Goal: Task Accomplishment & Management: Use online tool/utility

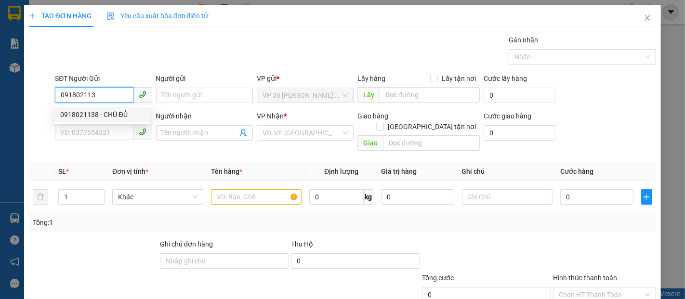
click at [109, 115] on div "0918021138 - CHÚ ĐỦ" at bounding box center [102, 114] width 84 height 11
type input "0918021138"
type input "CHÚ ĐỦ"
type input "0907072165"
type input "CHỊ [PERSON_NAME]"
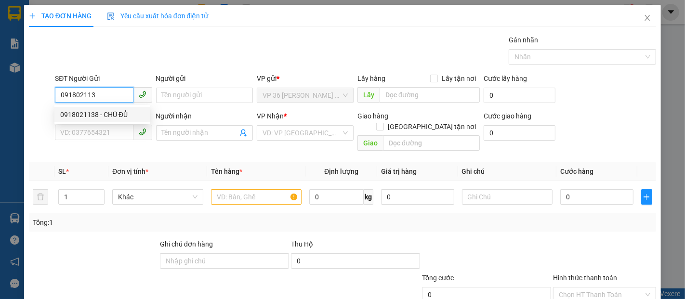
type input "VPNVT"
type input "30.000"
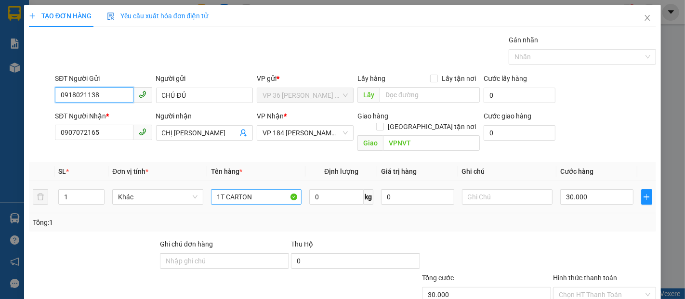
type input "0918021138"
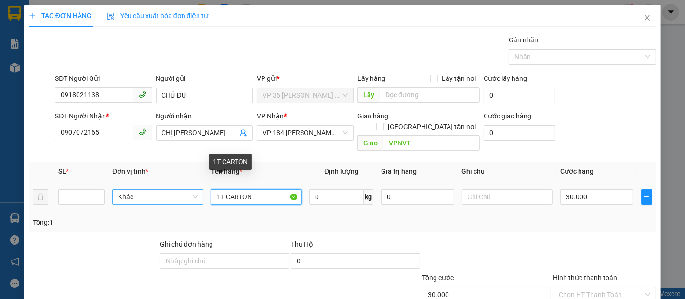
drag, startPoint x: 265, startPoint y: 192, endPoint x: 192, endPoint y: 183, distance: 73.4
click at [192, 183] on tr "1 Khác 1T CARTON 0 kg 0 30.000" at bounding box center [342, 197] width 627 height 32
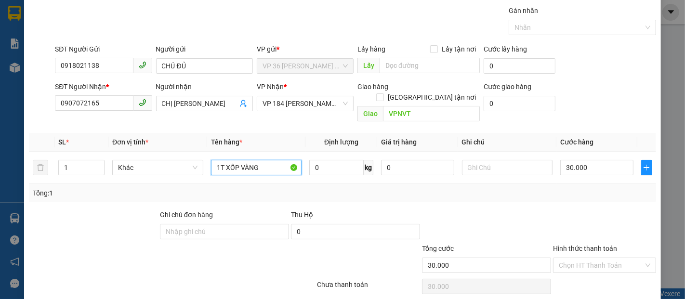
scroll to position [56, 0]
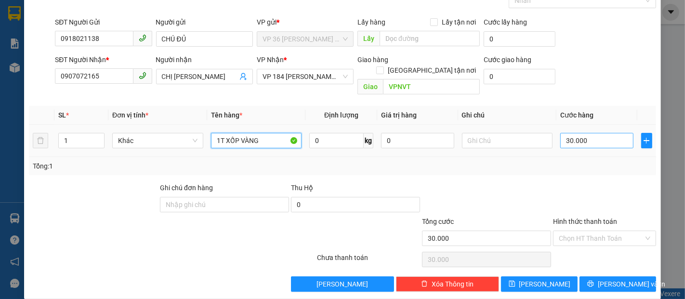
type input "1T XỐP VÀNG"
click at [596, 133] on input "30.000" at bounding box center [596, 140] width 73 height 15
type input "4"
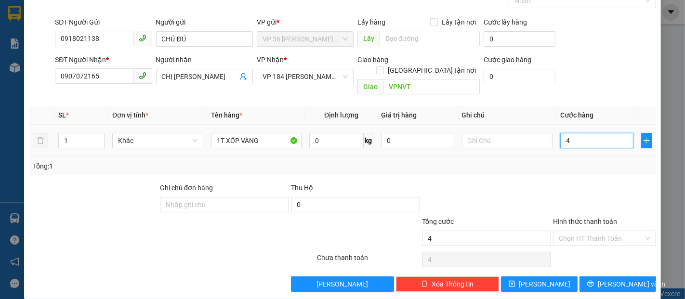
type input "40"
type input "400"
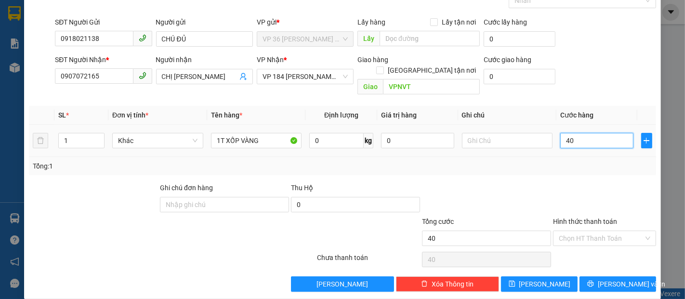
type input "400"
type input "4.000"
type input "40.000"
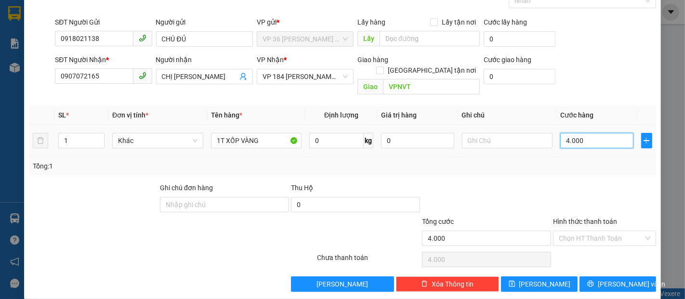
type input "40.000"
click at [577, 231] on input "Hình thức thanh toán" at bounding box center [601, 238] width 85 height 14
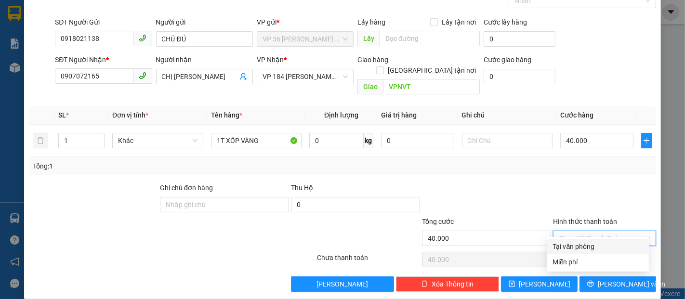
click at [566, 246] on div "Tại văn phòng" at bounding box center [598, 246] width 90 height 11
type input "0"
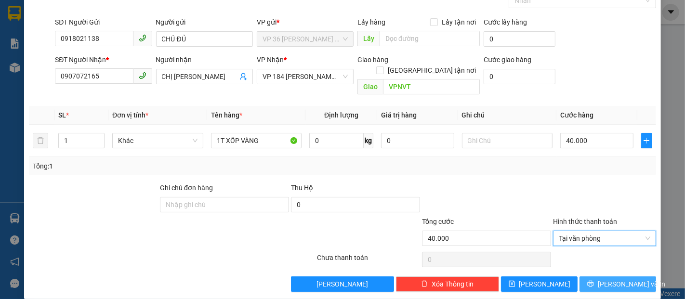
click at [591, 277] on button "[PERSON_NAME] và In" at bounding box center [618, 284] width 77 height 15
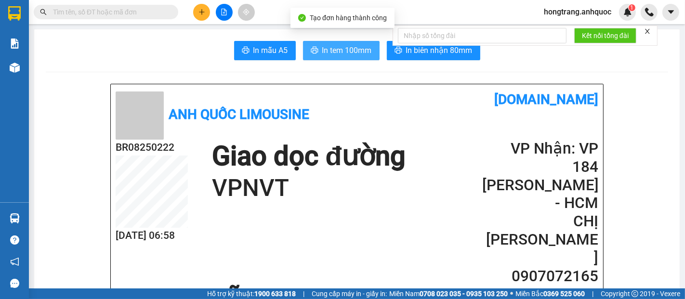
click at [320, 57] on button "In tem 100mm" at bounding box center [341, 50] width 77 height 19
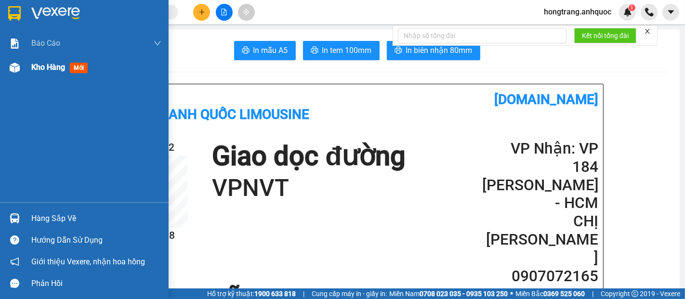
drag, startPoint x: 51, startPoint y: 68, endPoint x: 81, endPoint y: 72, distance: 30.6
click at [51, 68] on span "Kho hàng" at bounding box center [48, 67] width 34 height 9
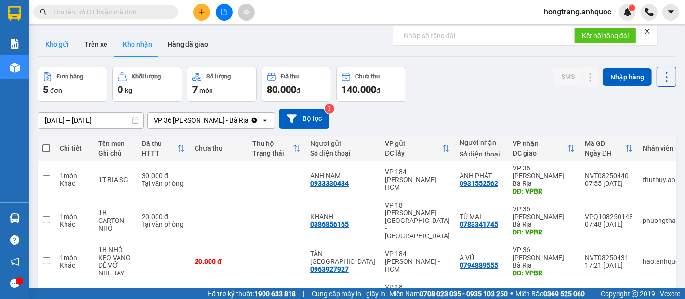
click at [47, 45] on button "Kho gửi" at bounding box center [57, 44] width 39 height 23
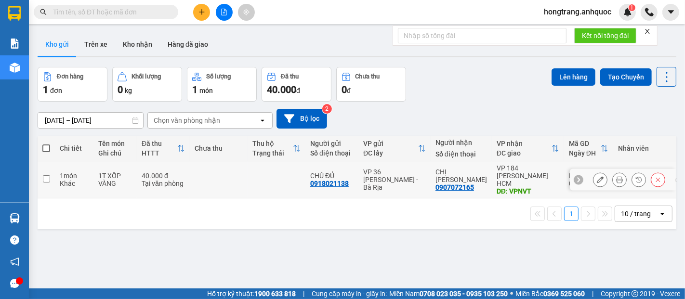
click at [616, 178] on icon at bounding box center [619, 179] width 7 height 7
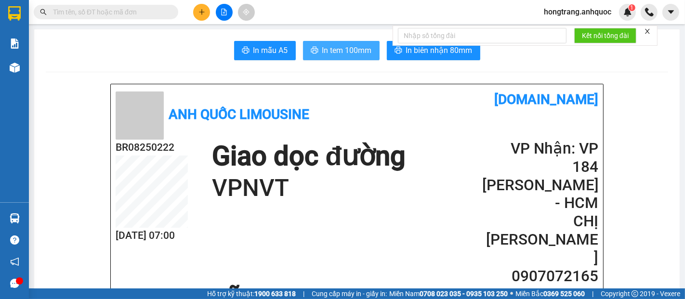
click at [342, 51] on span "In tem 100mm" at bounding box center [347, 50] width 50 height 12
click at [648, 31] on icon "close" at bounding box center [647, 31] width 7 height 7
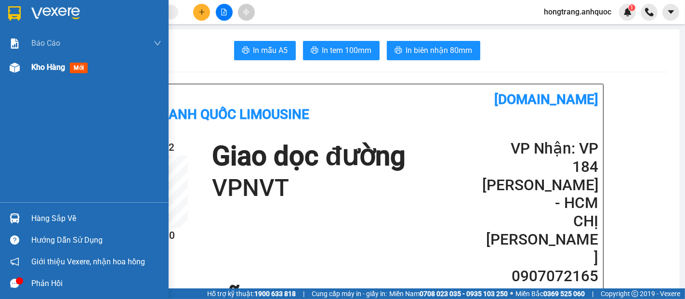
click at [41, 67] on span "Kho hàng" at bounding box center [48, 67] width 34 height 9
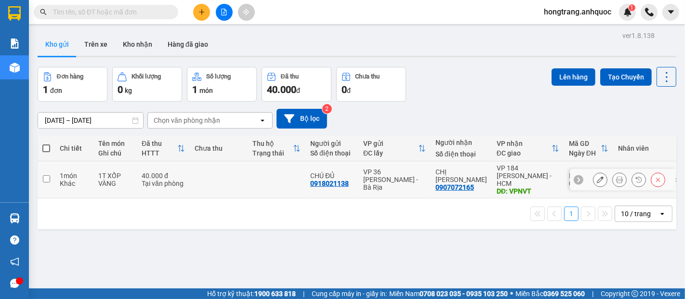
click at [46, 177] on input "checkbox" at bounding box center [46, 178] width 7 height 7
checkbox input "true"
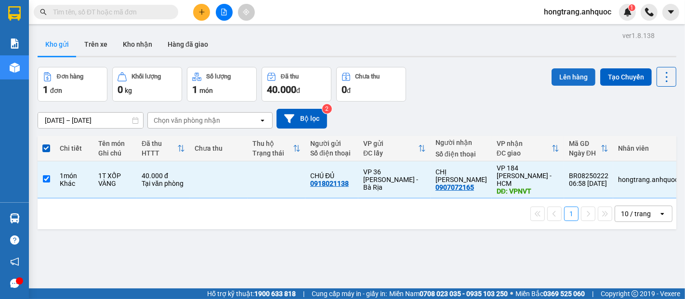
click at [556, 75] on button "Lên hàng" at bounding box center [574, 76] width 44 height 17
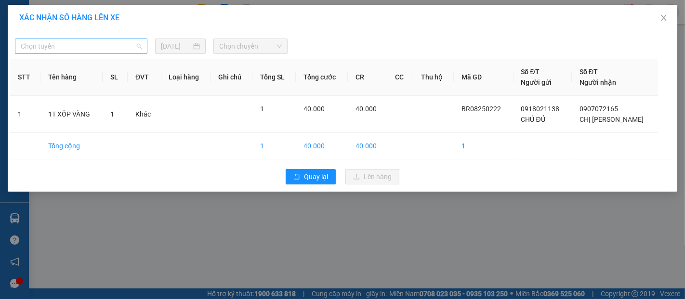
click at [116, 49] on span "Chọn tuyến" at bounding box center [81, 46] width 121 height 14
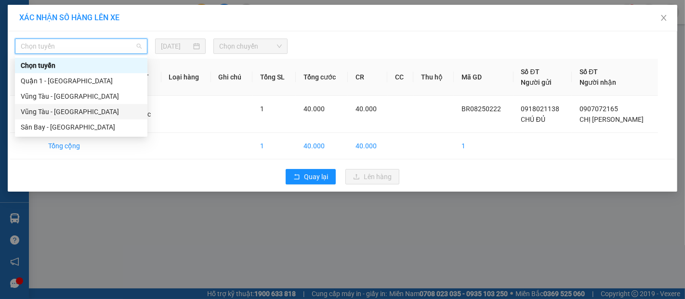
click at [64, 112] on div "Vũng Tàu - Sân Bay" at bounding box center [81, 112] width 121 height 11
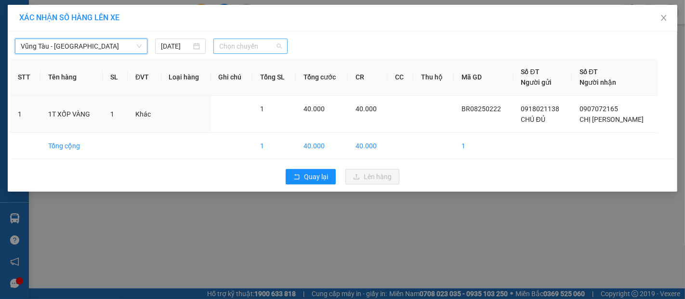
click at [239, 46] on span "Chọn chuyến" at bounding box center [250, 46] width 63 height 14
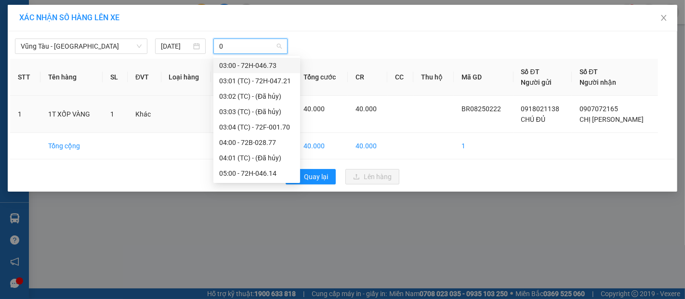
type input "07"
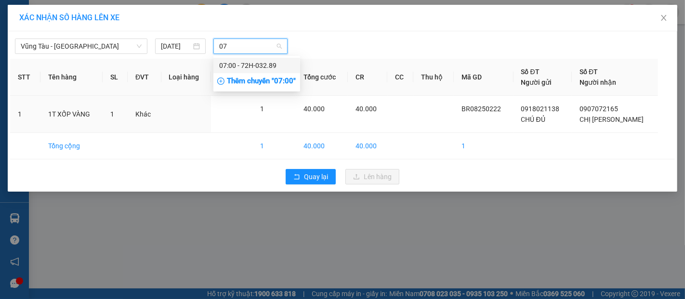
click at [237, 64] on div "07:00 - 72H-032.89" at bounding box center [256, 65] width 75 height 11
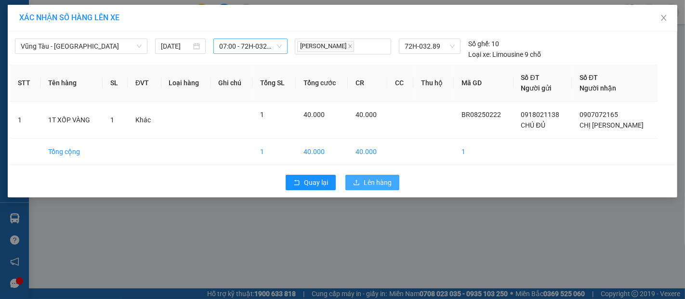
click at [374, 185] on span "Lên hàng" at bounding box center [378, 182] width 28 height 11
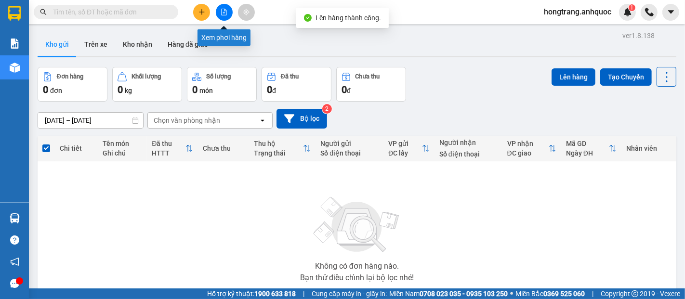
click at [225, 13] on icon "file-add" at bounding box center [224, 12] width 7 height 7
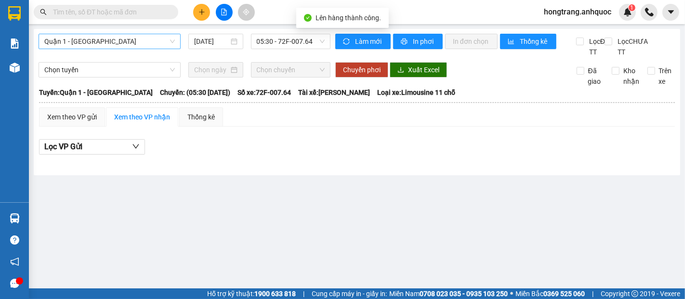
click at [129, 44] on span "Quận 1 - Vũng Tàu" at bounding box center [109, 41] width 131 height 14
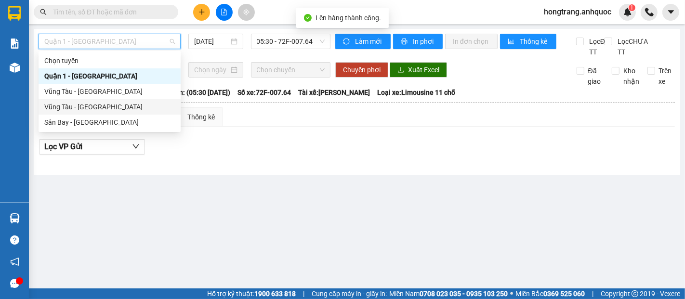
click at [73, 108] on div "Vũng Tàu - Sân Bay" at bounding box center [109, 107] width 131 height 11
type input "[DATE]"
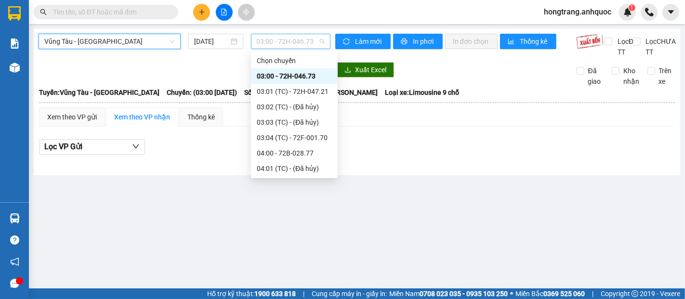
click at [272, 43] on span "03:00 - 72H-046.73" at bounding box center [291, 41] width 68 height 14
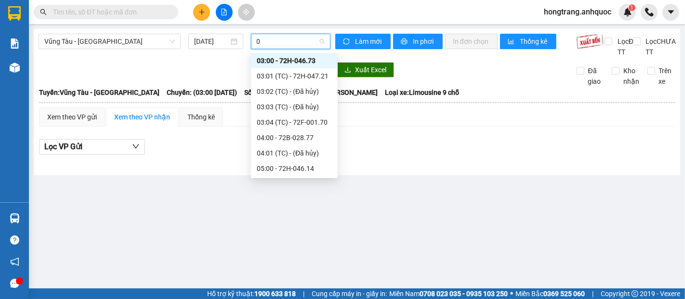
type input "07"
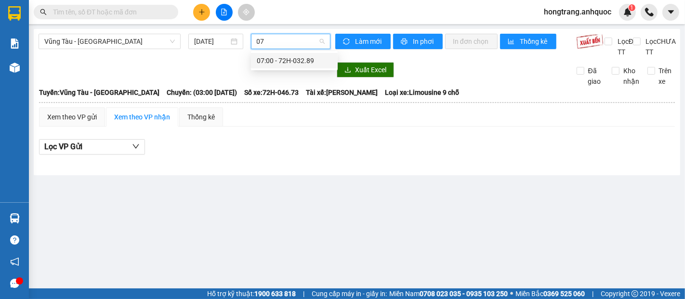
click at [271, 61] on div "07:00 - 72H-032.89" at bounding box center [294, 60] width 75 height 11
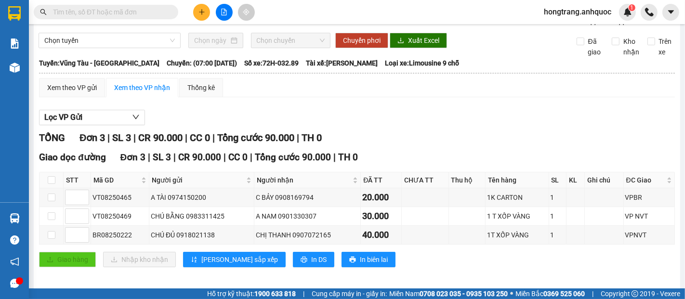
scroll to position [45, 0]
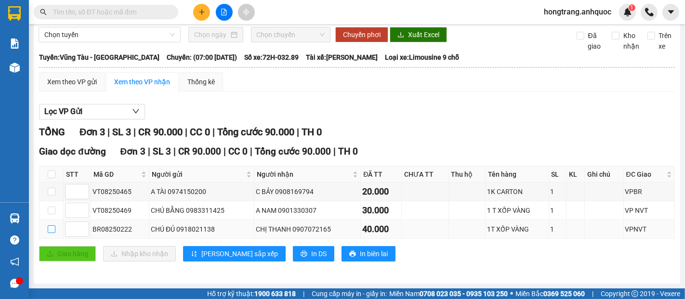
click at [53, 228] on input "checkbox" at bounding box center [52, 230] width 8 height 8
checkbox input "true"
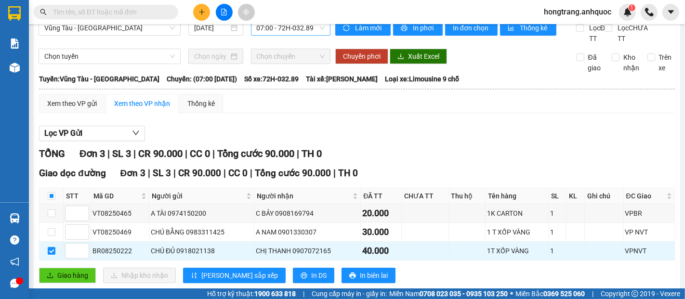
scroll to position [0, 0]
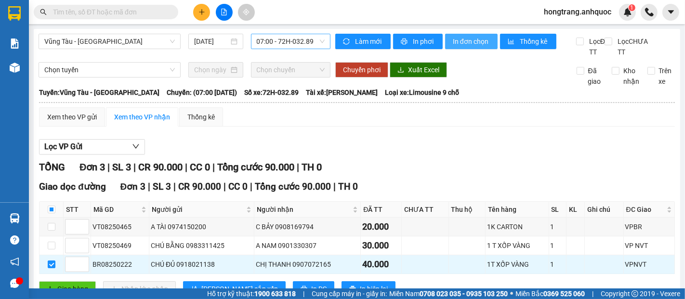
click at [463, 42] on span "In đơn chọn" at bounding box center [471, 41] width 37 height 11
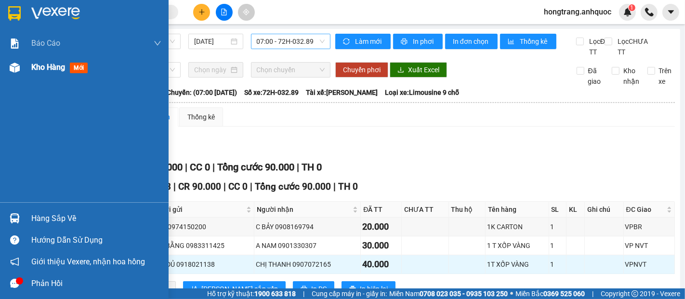
click at [43, 63] on span "Kho hàng" at bounding box center [48, 67] width 34 height 9
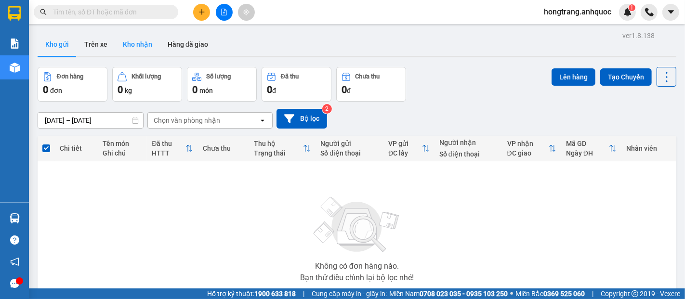
click at [118, 41] on button "Kho nhận" at bounding box center [137, 44] width 45 height 23
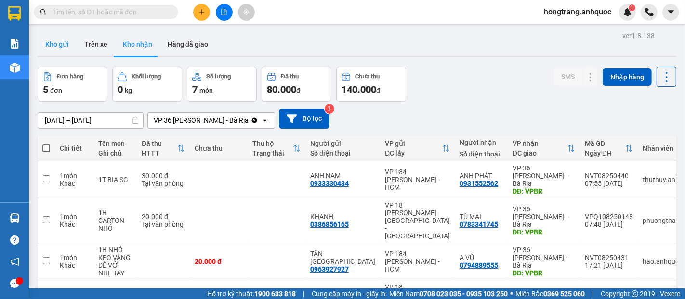
click at [60, 45] on button "Kho gửi" at bounding box center [57, 44] width 39 height 23
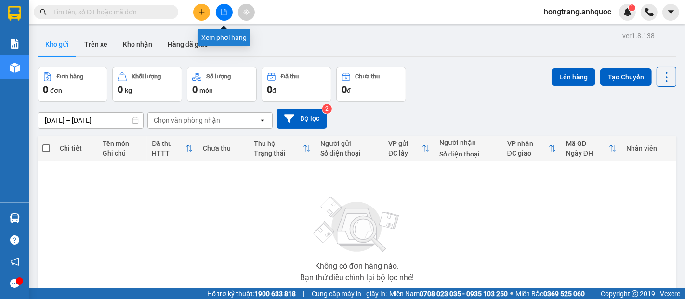
click at [220, 9] on button at bounding box center [224, 12] width 17 height 17
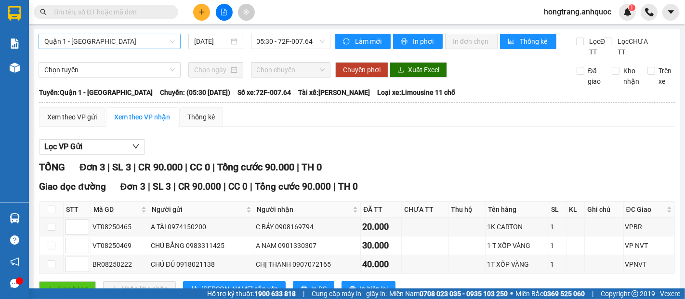
click at [126, 40] on span "Quận 1 - Vũng Tàu" at bounding box center [109, 41] width 131 height 14
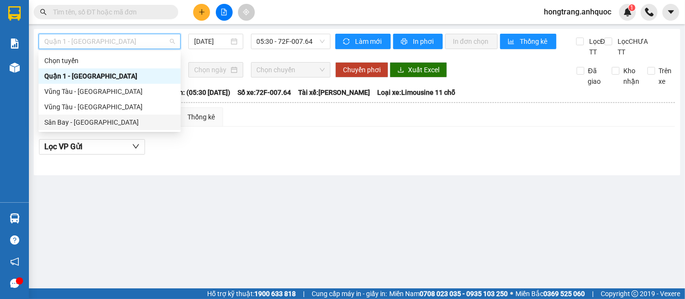
click at [58, 124] on div "Sân Bay - Vũng Tàu" at bounding box center [109, 122] width 131 height 11
type input "[DATE]"
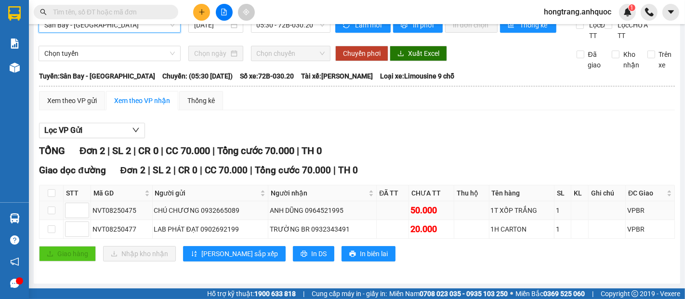
scroll to position [27, 0]
